Goal: Task Accomplishment & Management: Manage account settings

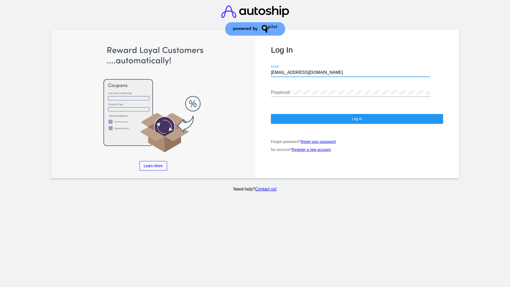
type input "[EMAIL_ADDRESS][DOMAIN_NAME]"
click at [357, 119] on span "Log In" at bounding box center [357, 119] width 10 height 4
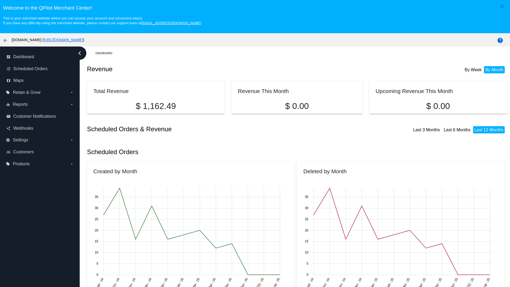
click at [40, 164] on label "local_offer Products arrow_drop_down" at bounding box center [40, 164] width 68 height 9
click at [0, 0] on input "local_offer Products arrow_drop_down" at bounding box center [0, 0] width 0 height 0
click at [24, 175] on span "Products" at bounding box center [24, 174] width 16 height 5
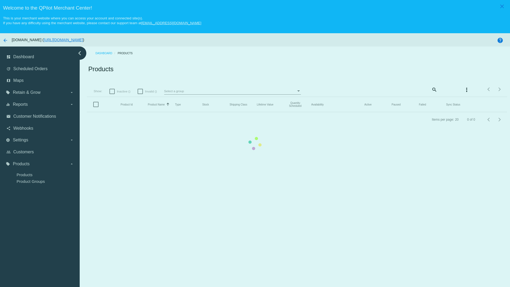
click at [121, 91] on span "Inactive ()" at bounding box center [124, 91] width 14 height 6
click at [112, 94] on input "Inactive ()" at bounding box center [112, 94] width 0 height 0
checkbox input "true"
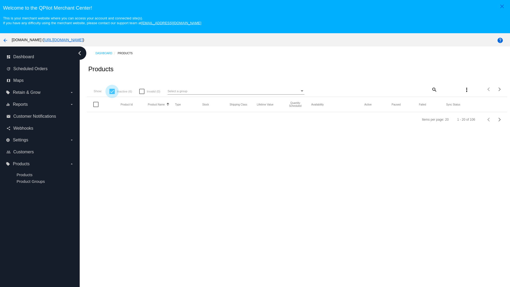
click at [434, 89] on mat-icon "search" at bounding box center [434, 89] width 6 height 8
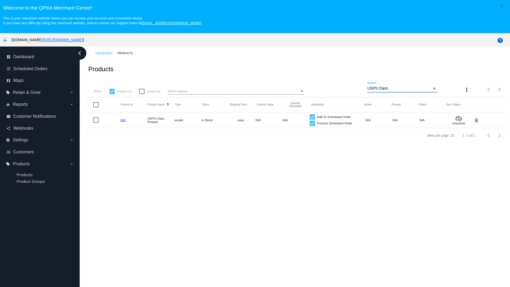
type input "Variable Enable"
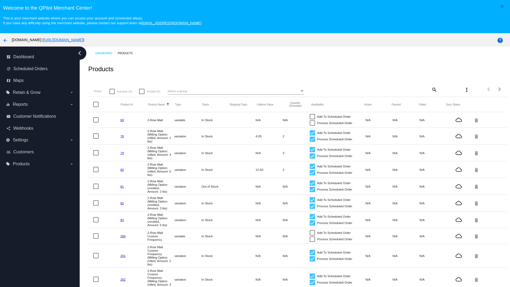
click at [434, 89] on mat-icon "search" at bounding box center [434, 89] width 6 height 8
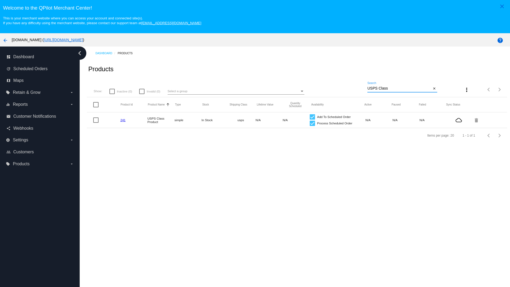
type input "Variable Enable"
